Goal: Information Seeking & Learning: Learn about a topic

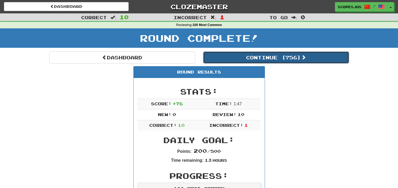
click at [278, 53] on button "Continue ( 756 )" at bounding box center [276, 58] width 146 height 12
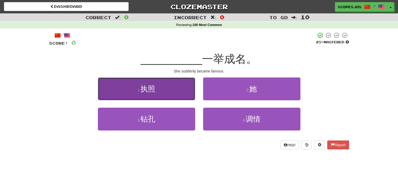
click at [143, 90] on span "执照" at bounding box center [148, 89] width 15 height 8
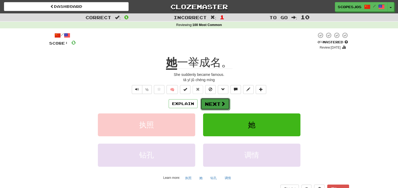
click at [221, 103] on span at bounding box center [223, 104] width 5 height 5
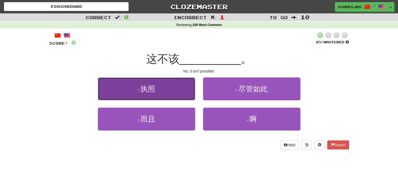
click at [154, 88] on span "执照" at bounding box center [148, 89] width 15 height 8
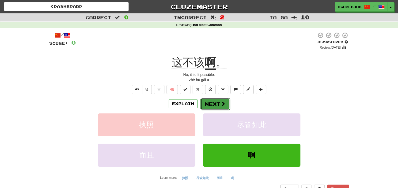
click at [209, 103] on button "Next" at bounding box center [215, 104] width 29 height 12
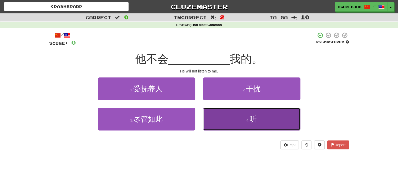
click at [266, 115] on button "4 . 听" at bounding box center [251, 119] width 97 height 23
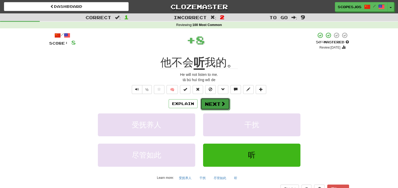
click at [208, 104] on button "Next" at bounding box center [215, 104] width 29 height 12
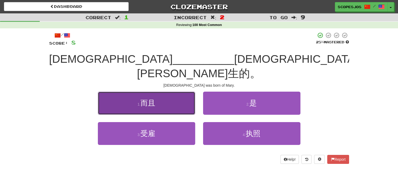
click at [151, 99] on span "而且" at bounding box center [148, 103] width 15 height 8
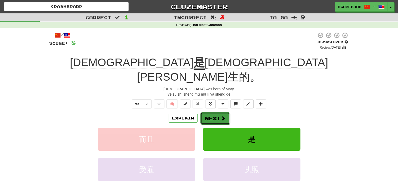
click at [213, 113] on button "Next" at bounding box center [215, 119] width 29 height 12
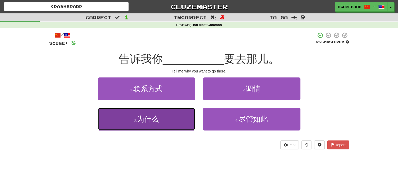
click at [154, 118] on span "为什么" at bounding box center [148, 119] width 22 height 8
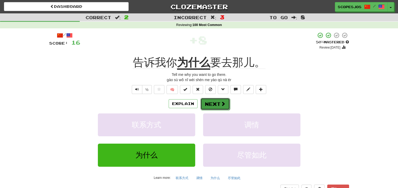
click at [210, 103] on button "Next" at bounding box center [215, 104] width 29 height 12
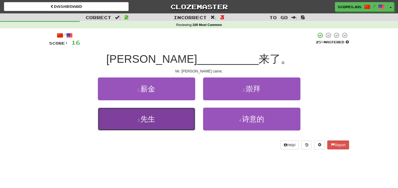
click at [157, 121] on button "3 . 先生" at bounding box center [146, 119] width 97 height 23
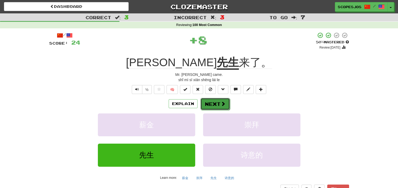
click at [212, 102] on button "Next" at bounding box center [215, 104] width 29 height 12
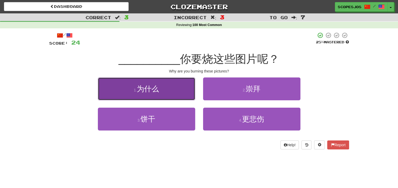
click at [148, 87] on span "为什么" at bounding box center [148, 89] width 22 height 8
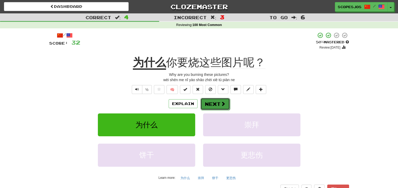
click at [211, 107] on button "Next" at bounding box center [215, 104] width 29 height 12
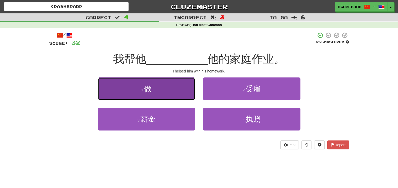
click at [146, 89] on span "做" at bounding box center [147, 89] width 7 height 8
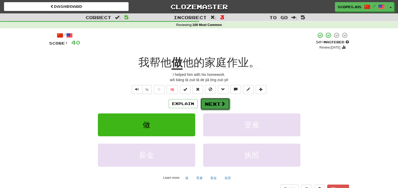
click at [211, 105] on button "Next" at bounding box center [215, 104] width 29 height 12
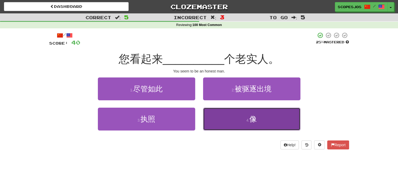
click at [255, 120] on span "像" at bounding box center [252, 119] width 7 height 8
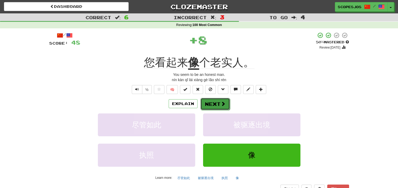
click at [204, 106] on button "Next" at bounding box center [215, 104] width 29 height 12
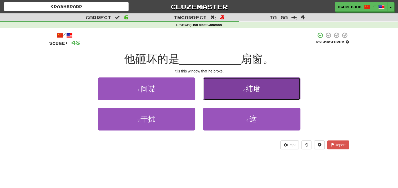
click at [233, 79] on button "2 . 纬度" at bounding box center [251, 89] width 97 height 23
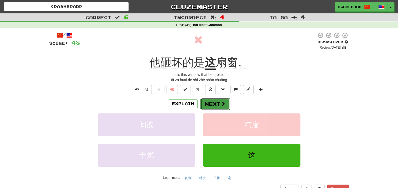
click at [219, 104] on button "Next" at bounding box center [215, 104] width 29 height 12
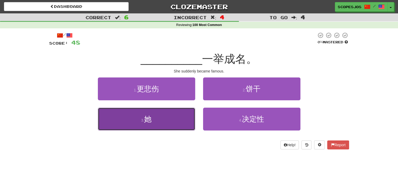
click at [147, 119] on span "她" at bounding box center [147, 119] width 7 height 8
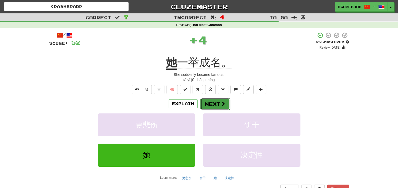
click at [223, 106] on span at bounding box center [223, 104] width 5 height 5
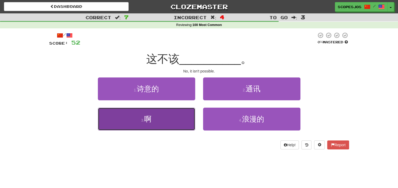
click at [159, 118] on button "3 . 啊" at bounding box center [146, 119] width 97 height 23
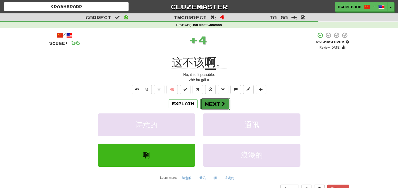
click at [213, 103] on button "Next" at bounding box center [215, 104] width 29 height 12
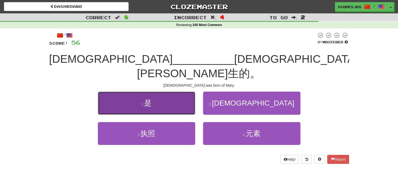
click at [140, 92] on button "1 . 是" at bounding box center [146, 103] width 97 height 23
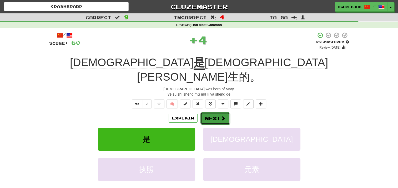
click at [214, 113] on button "Next" at bounding box center [215, 119] width 29 height 12
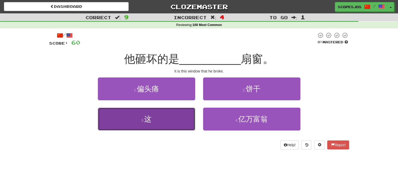
click at [152, 120] on span "这" at bounding box center [147, 119] width 7 height 8
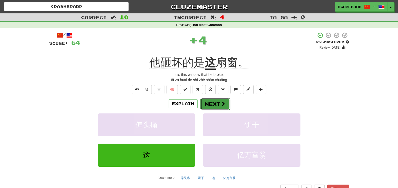
click at [211, 102] on button "Next" at bounding box center [215, 104] width 29 height 12
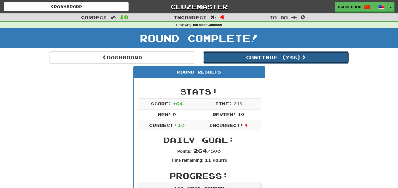
click at [266, 58] on button "Continue ( 746 )" at bounding box center [276, 58] width 146 height 12
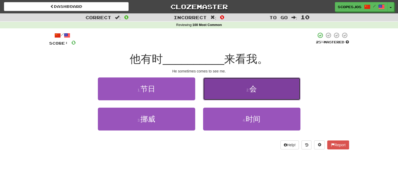
click at [259, 87] on button "2 . 会" at bounding box center [251, 89] width 97 height 23
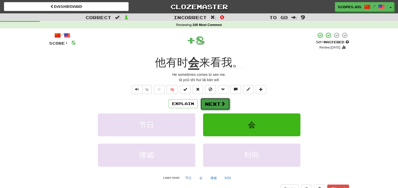
click at [222, 104] on span at bounding box center [223, 104] width 5 height 5
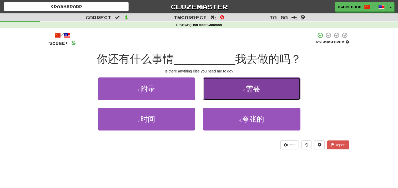
click at [272, 81] on button "2 . 需要" at bounding box center [251, 89] width 97 height 23
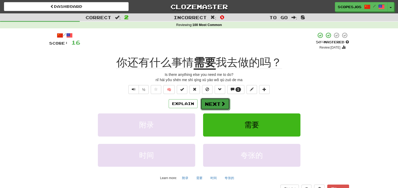
click at [215, 103] on button "Next" at bounding box center [215, 104] width 29 height 12
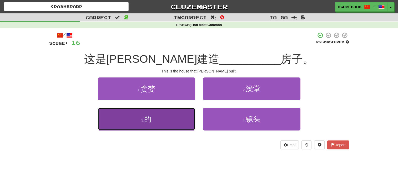
click at [152, 119] on button "3 . 的" at bounding box center [146, 119] width 97 height 23
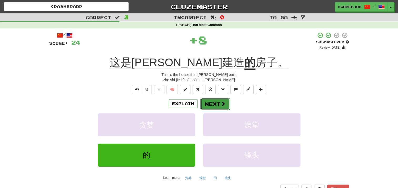
click at [223, 105] on span at bounding box center [223, 104] width 5 height 5
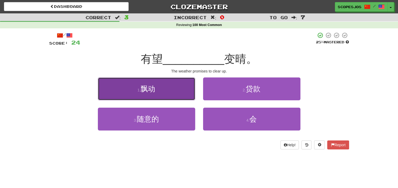
click at [162, 88] on button "1 . 飘动" at bounding box center [146, 89] width 97 height 23
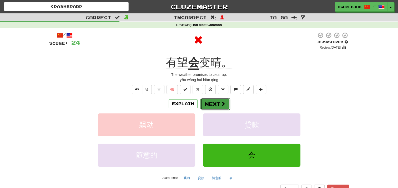
click at [219, 101] on button "Next" at bounding box center [215, 104] width 29 height 12
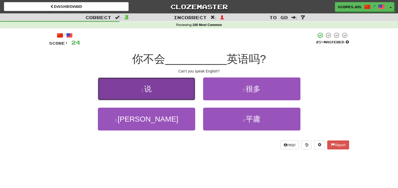
click at [177, 84] on button "1 . 说" at bounding box center [146, 89] width 97 height 23
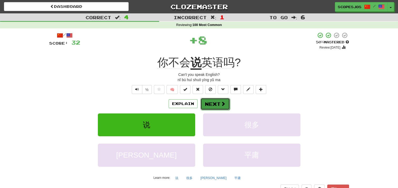
click at [213, 102] on button "Next" at bounding box center [215, 104] width 29 height 12
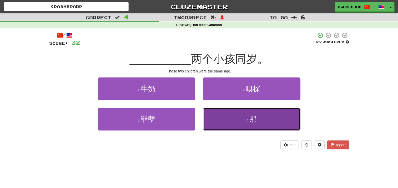
click at [251, 111] on button "4 . 那" at bounding box center [251, 119] width 97 height 23
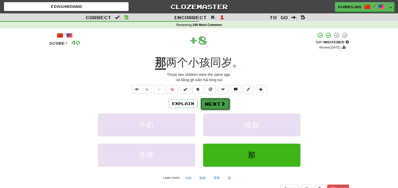
click at [219, 103] on button "Next" at bounding box center [215, 104] width 29 height 12
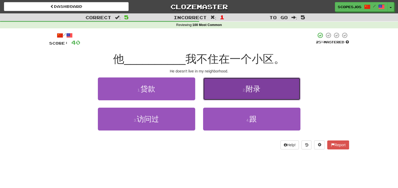
click at [264, 95] on button "2 . 附录" at bounding box center [251, 89] width 97 height 23
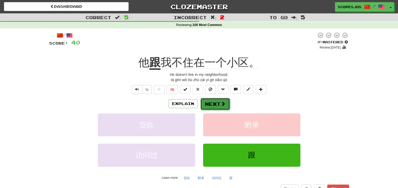
click at [221, 102] on span at bounding box center [223, 104] width 5 height 5
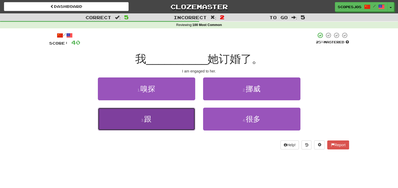
click at [171, 112] on button "3 . 跟" at bounding box center [146, 119] width 97 height 23
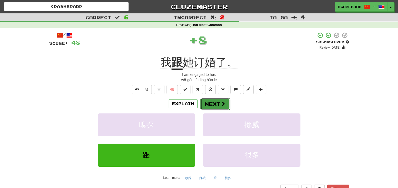
click at [220, 107] on button "Next" at bounding box center [215, 104] width 29 height 12
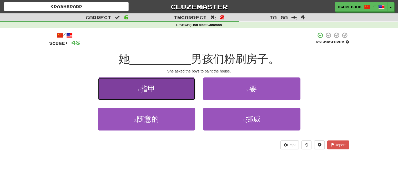
click at [150, 87] on span "指甲" at bounding box center [148, 89] width 15 height 8
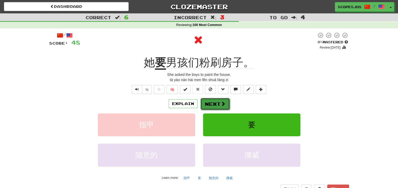
click at [215, 108] on button "Next" at bounding box center [215, 104] width 29 height 12
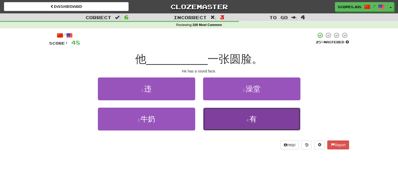
click at [251, 115] on span "有" at bounding box center [252, 119] width 7 height 8
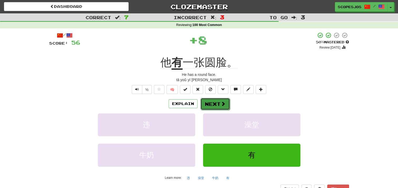
click at [212, 103] on button "Next" at bounding box center [215, 104] width 29 height 12
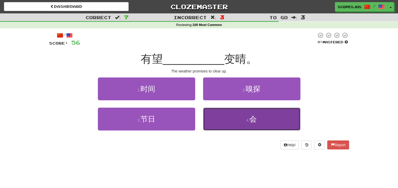
click at [258, 113] on button "4 . 会" at bounding box center [251, 119] width 97 height 23
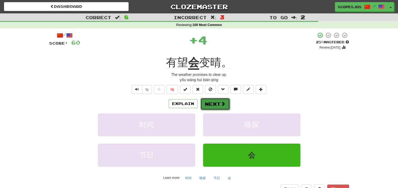
click at [219, 106] on button "Next" at bounding box center [215, 104] width 29 height 12
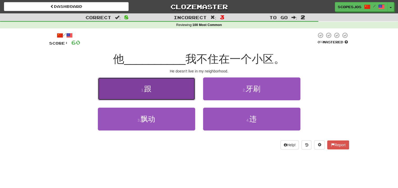
click at [143, 88] on small "1 ." at bounding box center [142, 90] width 3 height 4
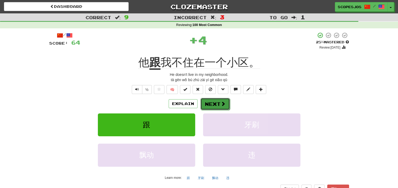
click at [215, 106] on button "Next" at bounding box center [215, 104] width 29 height 12
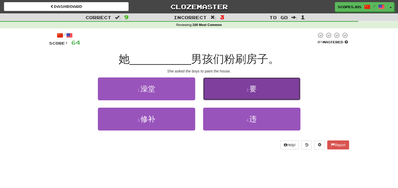
click at [256, 87] on span "要" at bounding box center [252, 89] width 7 height 8
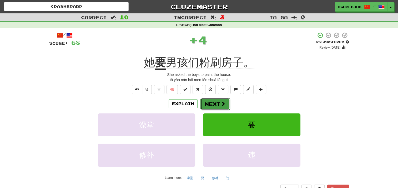
click at [215, 105] on button "Next" at bounding box center [215, 104] width 29 height 12
